Goal: Task Accomplishment & Management: Complete application form

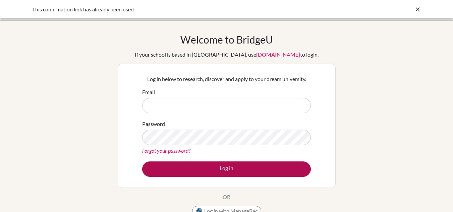
type input "[PERSON_NAME][EMAIL_ADDRESS][DOMAIN_NAME]"
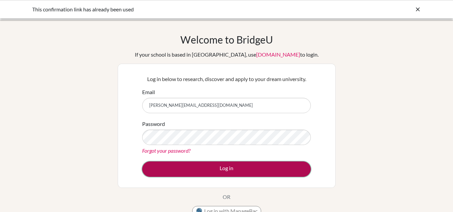
click at [216, 167] on button "Log in" at bounding box center [226, 168] width 168 height 15
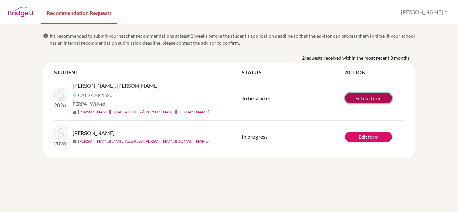
click at [365, 97] on link "Fill out form" at bounding box center [368, 98] width 47 height 10
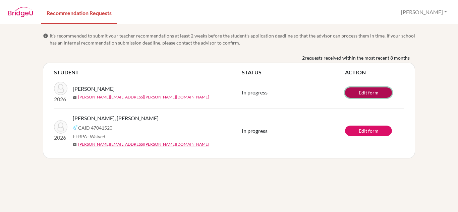
click at [358, 91] on link "Edit form" at bounding box center [368, 92] width 47 height 10
click at [366, 91] on link "Edit form" at bounding box center [368, 92] width 47 height 10
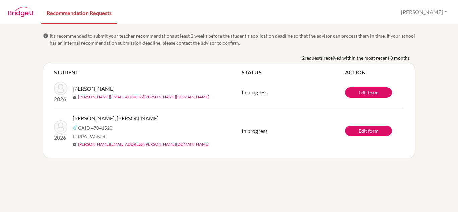
click at [125, 96] on link "rikhil.ksheersagar@candorschool.net" at bounding box center [143, 97] width 131 height 6
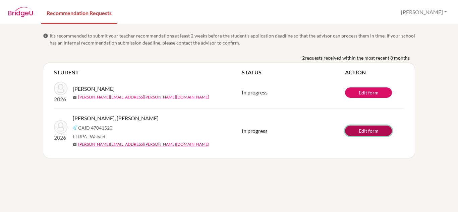
click at [361, 133] on link "Edit form" at bounding box center [368, 131] width 47 height 10
